Goal: Task Accomplishment & Management: Use online tool/utility

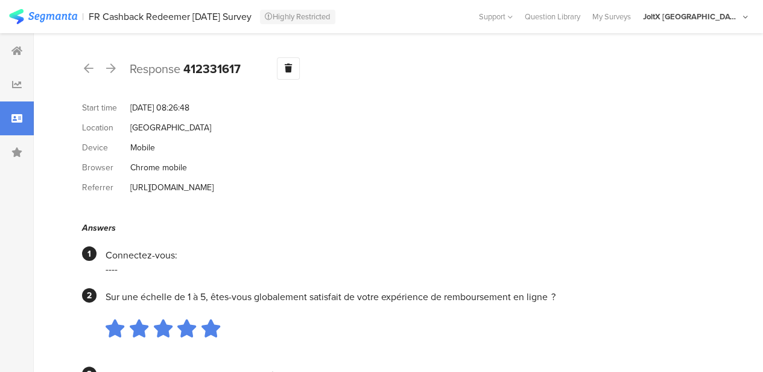
click at [199, 16] on div "FR Cashback Redeemer [DATE] Survey" at bounding box center [170, 16] width 163 height 11
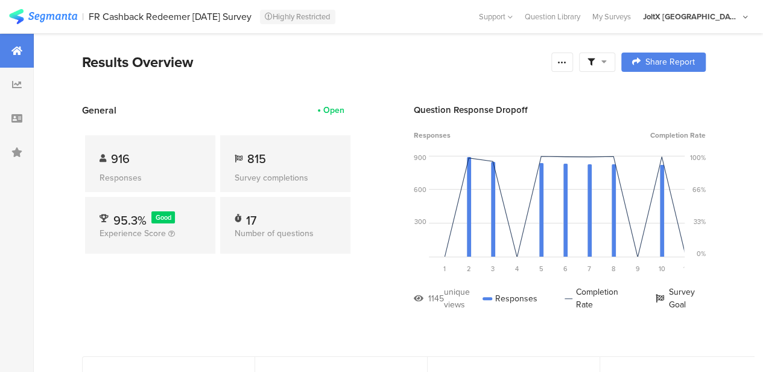
click at [301, 19] on div "Highly Restricted" at bounding box center [297, 17] width 75 height 14
click at [573, 67] on div at bounding box center [562, 61] width 22 height 19
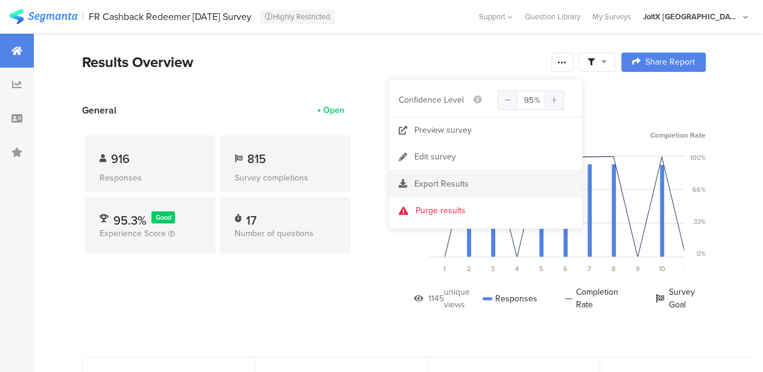
click at [466, 180] on span "Export Results" at bounding box center [441, 183] width 54 height 13
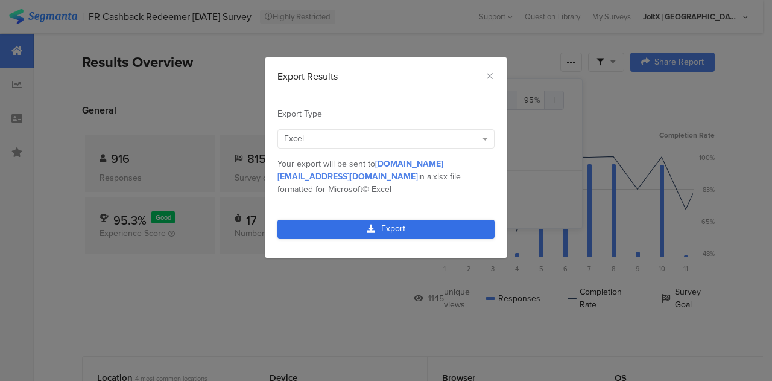
click at [361, 220] on link "Export" at bounding box center [386, 229] width 217 height 19
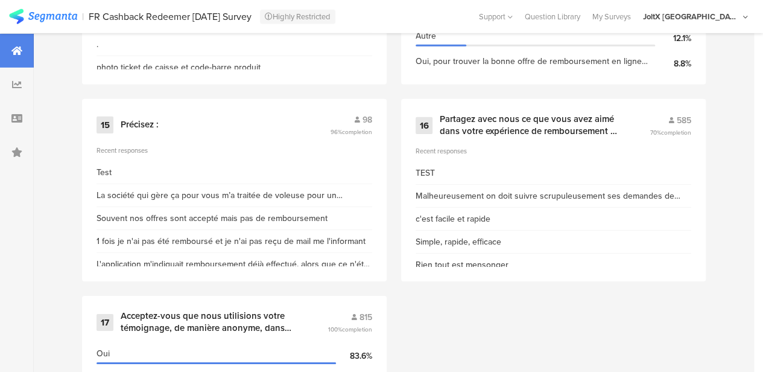
scroll to position [2013, 0]
